Goal: Task Accomplishment & Management: Manage account settings

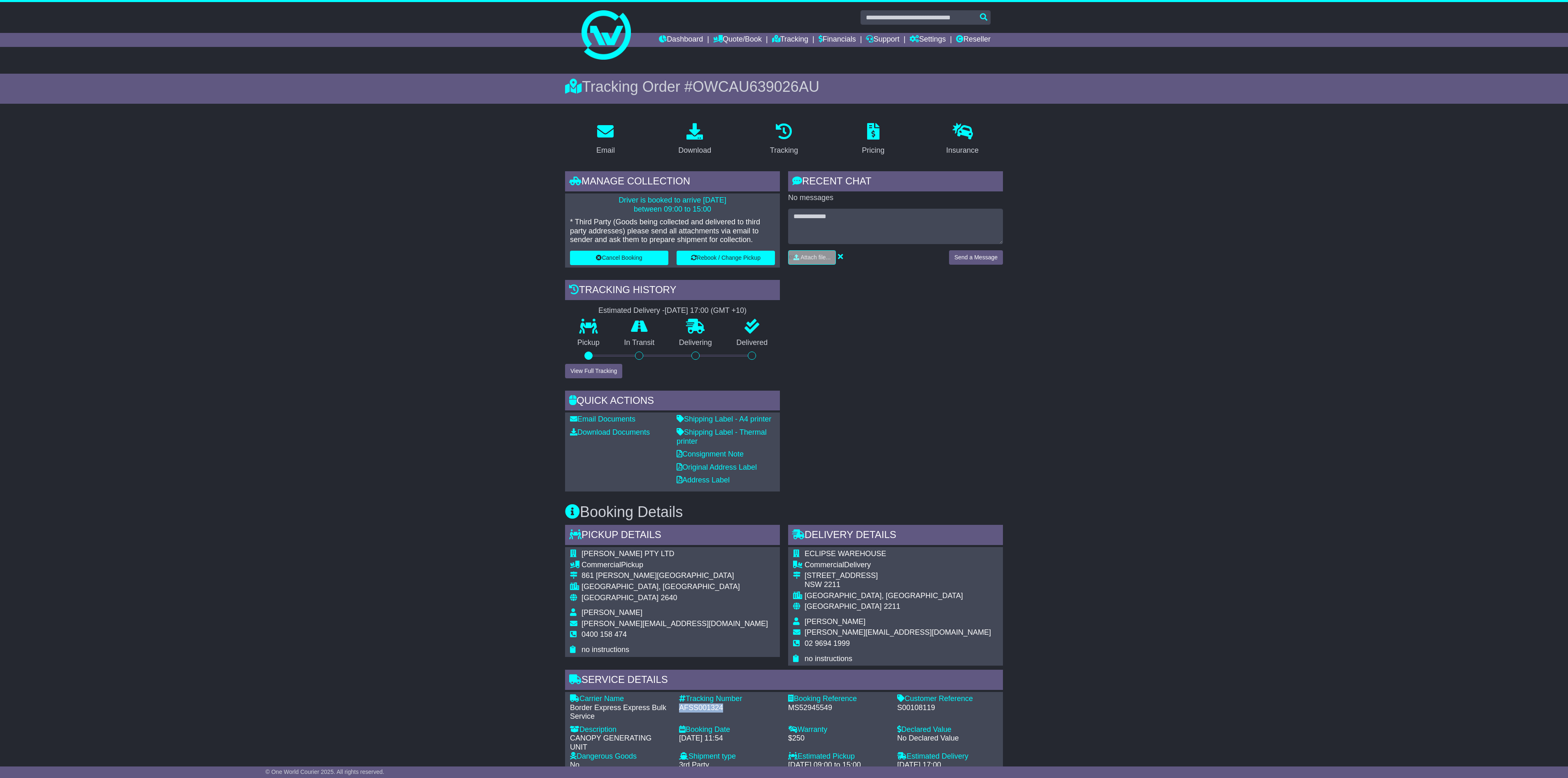
click at [1194, 256] on div "Email Download Tracking Pricing Insurance" at bounding box center [784, 594] width 1568 height 956
click at [638, 255] on button "Cancel Booking" at bounding box center [619, 258] width 98 height 14
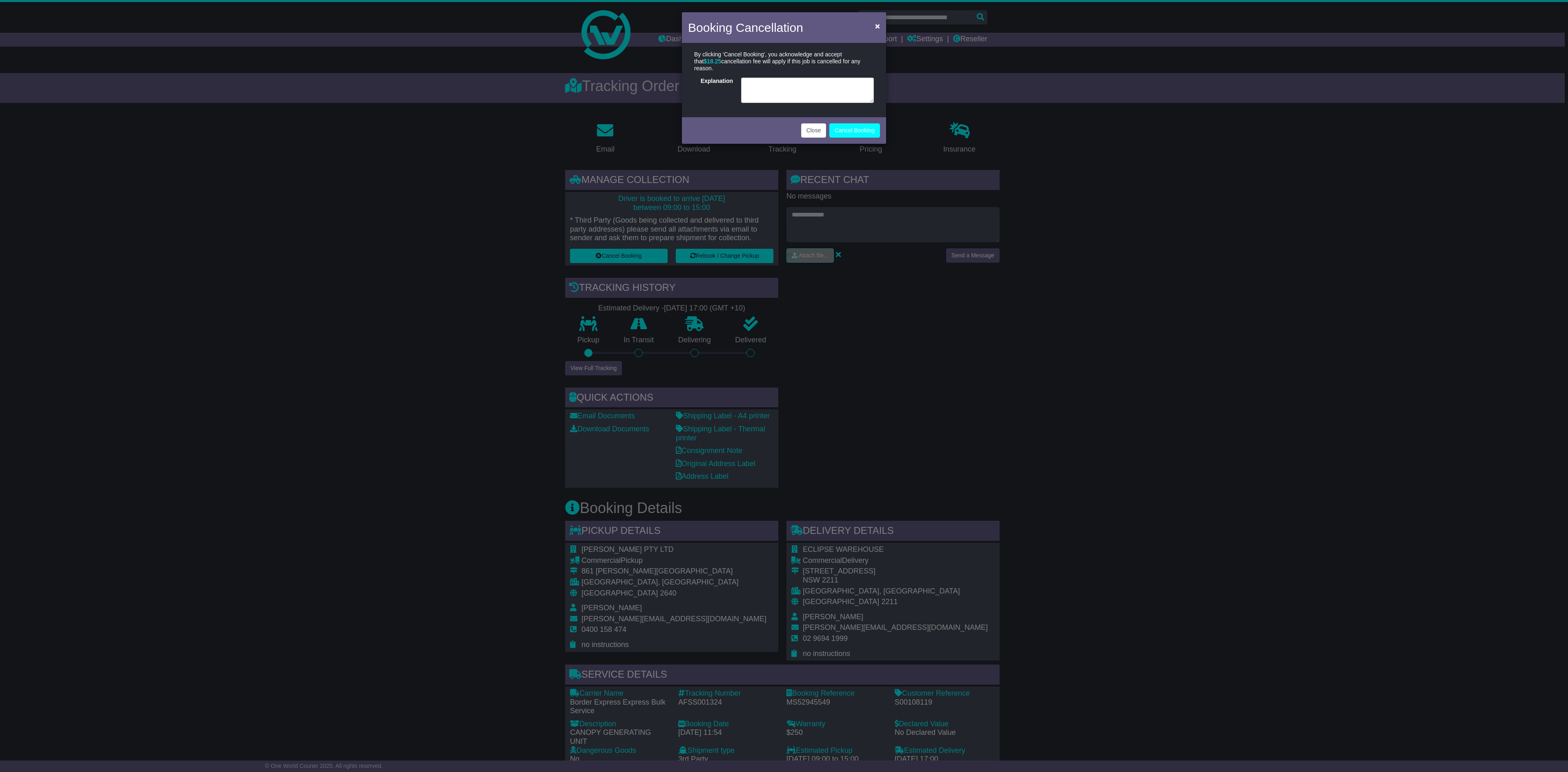
click at [803, 69] on div "By clicking 'Cancel Booking', you acknowledge and accept that $ 18.25 cancellat…" at bounding box center [783, 77] width 180 height 52
click at [792, 82] on textarea at bounding box center [808, 90] width 133 height 26
type textarea "**********"
click at [861, 124] on button "Cancel Booking" at bounding box center [854, 130] width 51 height 14
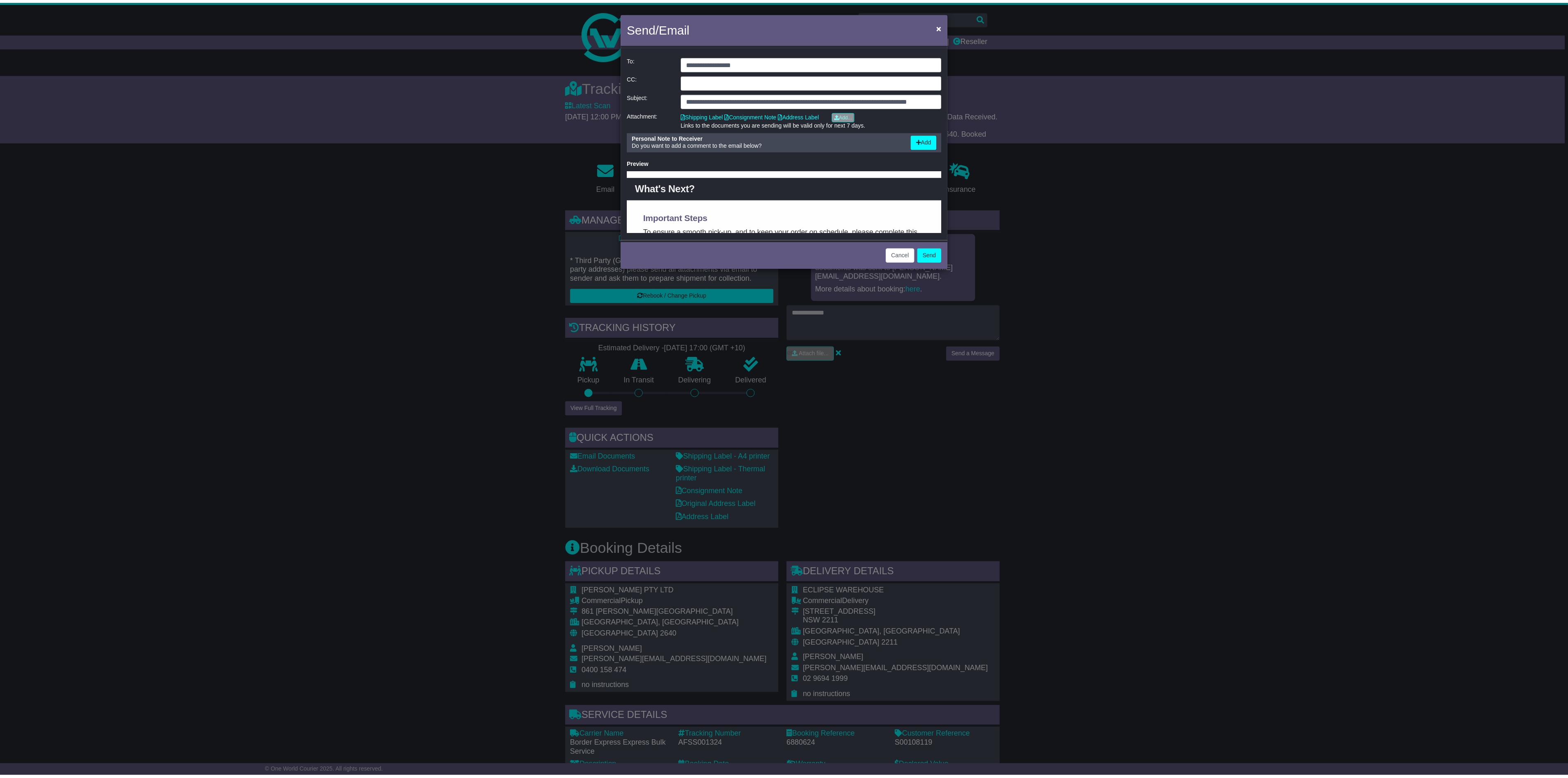
scroll to position [82, 0]
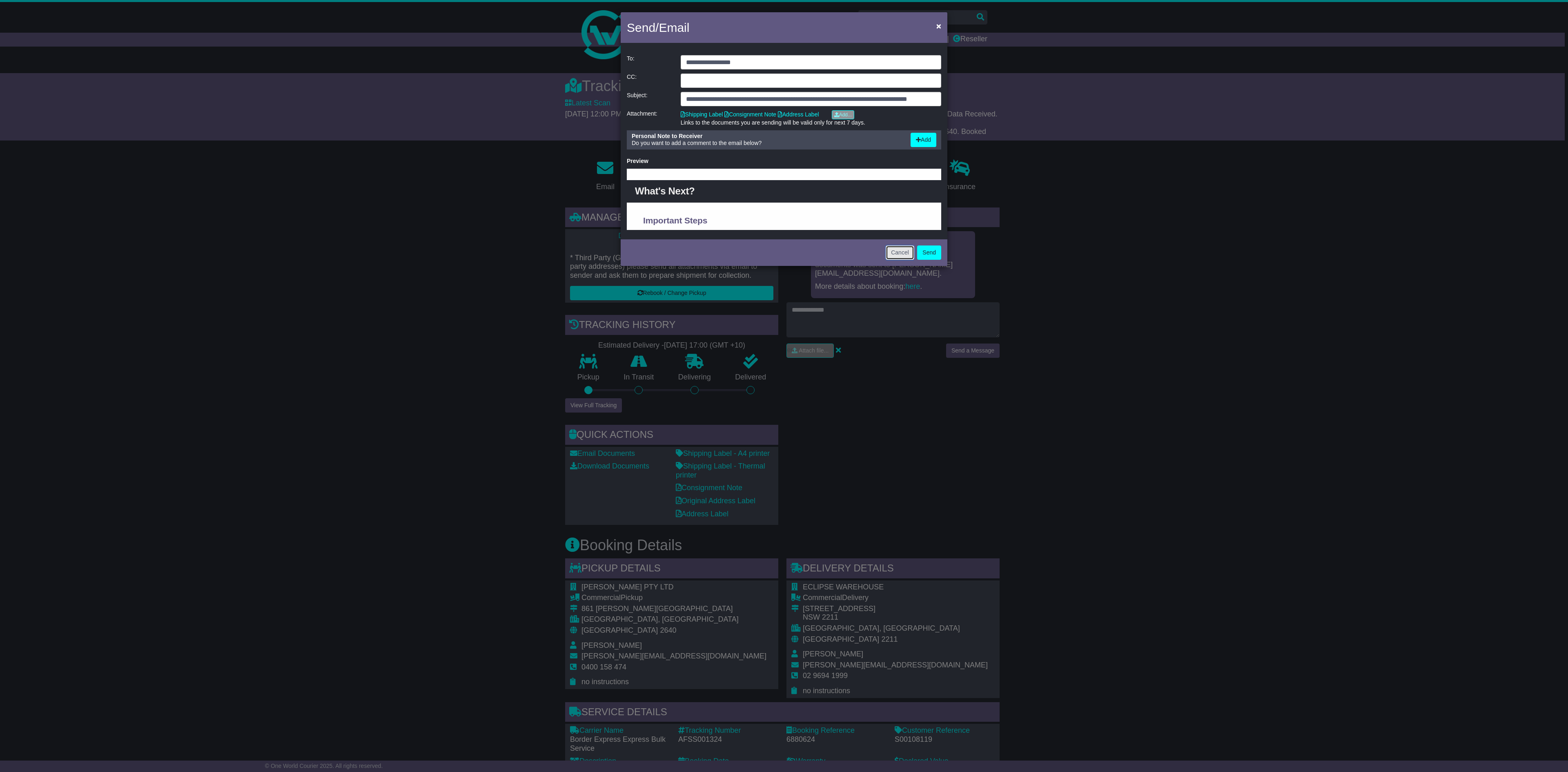
click at [903, 254] on button "Cancel" at bounding box center [900, 252] width 29 height 14
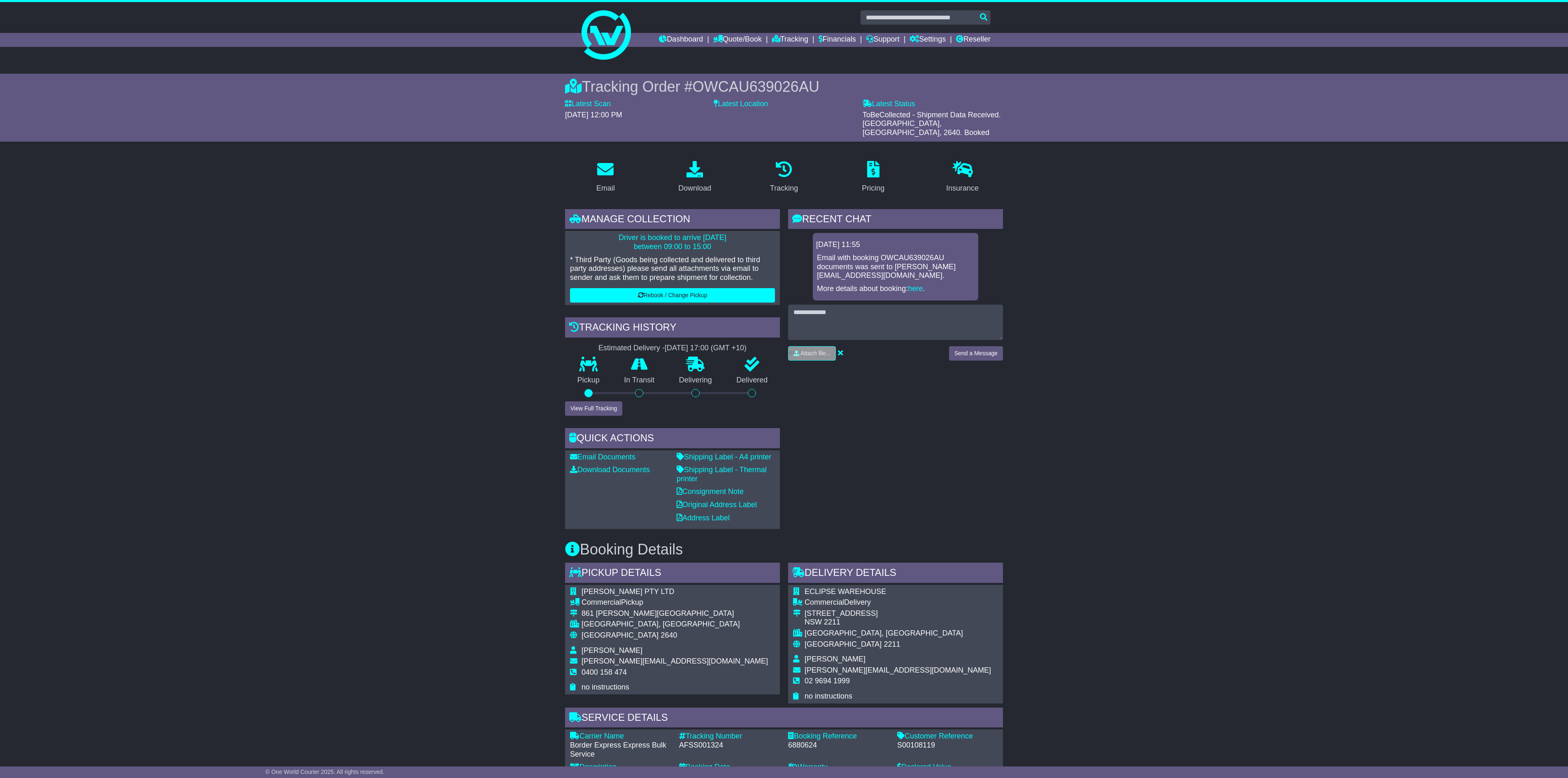
drag, startPoint x: 1262, startPoint y: 337, endPoint x: 1313, endPoint y: 323, distance: 52.9
click at [1260, 336] on div "Email Download Tracking Pricing Insurance" at bounding box center [784, 632] width 1568 height 956
